Goal: Task Accomplishment & Management: Manage account settings

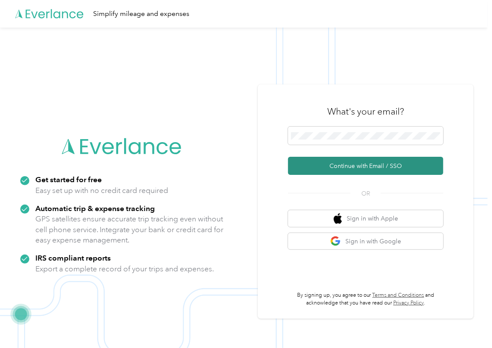
click at [316, 166] on button "Continue with Email / SSO" at bounding box center [365, 166] width 155 height 18
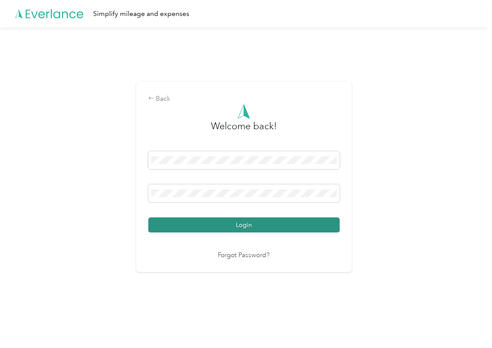
click at [185, 218] on button "Login" at bounding box center [243, 225] width 191 height 15
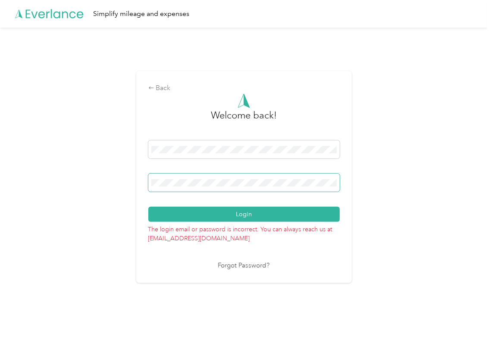
click at [162, 189] on span at bounding box center [243, 183] width 191 height 18
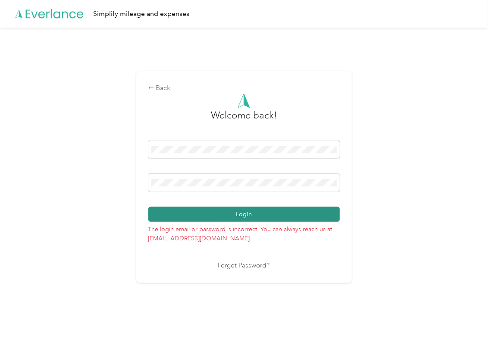
click at [168, 210] on button "Login" at bounding box center [243, 214] width 191 height 15
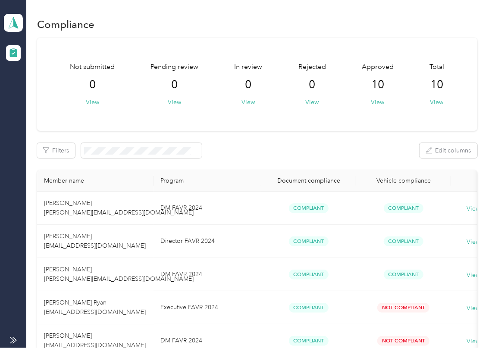
click at [263, 147] on div "Filters Edit columns" at bounding box center [257, 150] width 440 height 15
click at [7, 21] on icon at bounding box center [13, 23] width 13 height 12
click at [28, 89] on div "Log out" at bounding box center [27, 89] width 33 height 9
